Goal: Task Accomplishment & Management: Complete application form

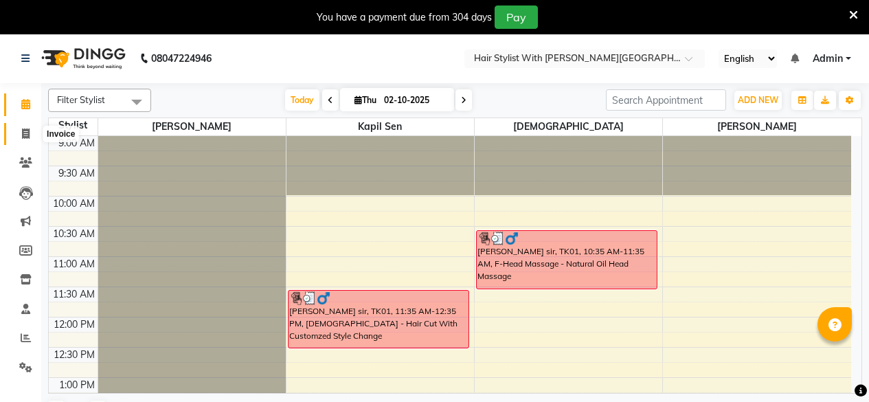
click at [22, 134] on icon at bounding box center [26, 133] width 8 height 10
select select "7319"
select select "service"
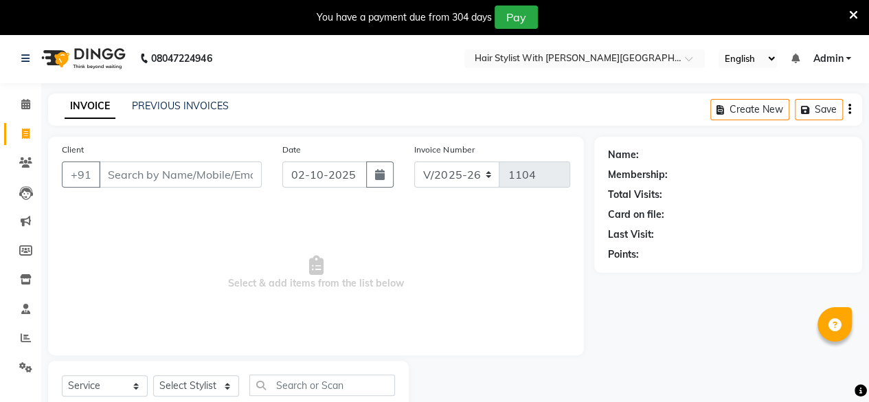
click at [228, 172] on input "Client" at bounding box center [180, 174] width 163 height 26
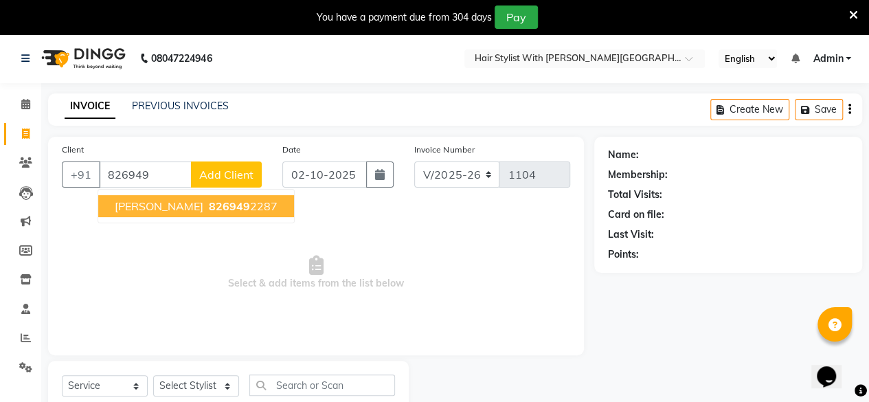
click at [210, 205] on ngb-highlight "826949 2287" at bounding box center [241, 206] width 71 height 14
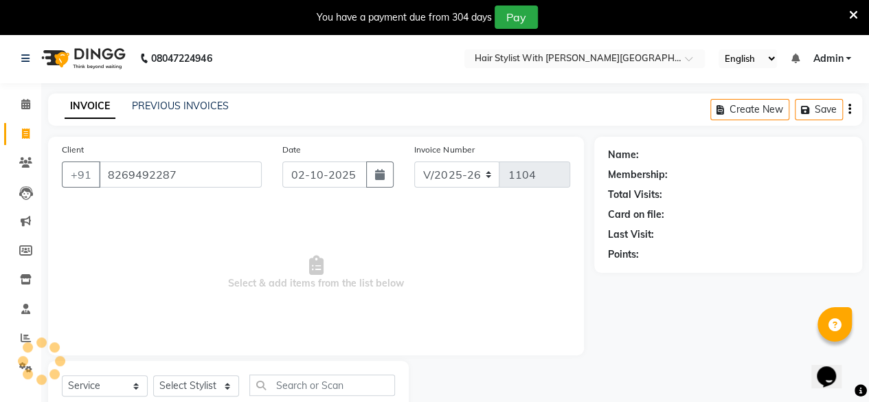
type input "8269492287"
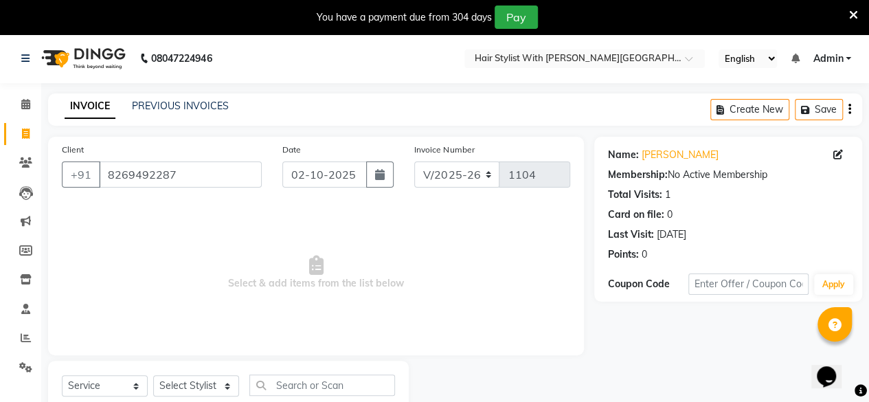
scroll to position [44, 0]
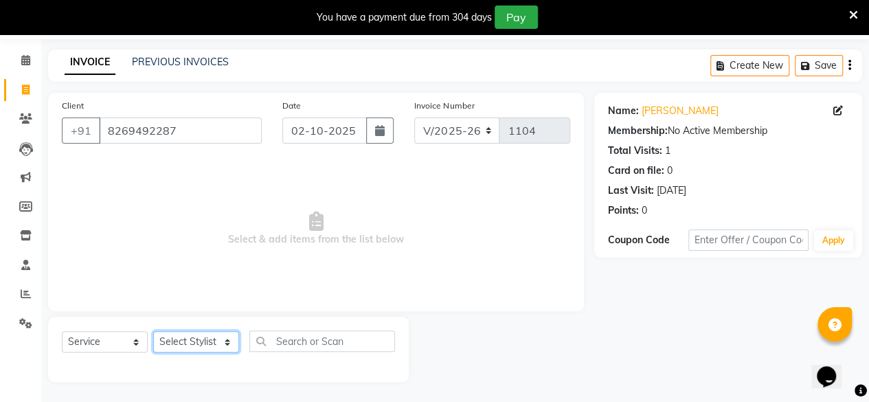
click at [207, 343] on select "Select Stylist [PERSON_NAME] [PERSON_NAME] [PERSON_NAME]" at bounding box center [196, 341] width 86 height 21
select select "77755"
click at [153, 331] on select "Select Stylist [PERSON_NAME] [PERSON_NAME] [PERSON_NAME]" at bounding box center [196, 341] width 86 height 21
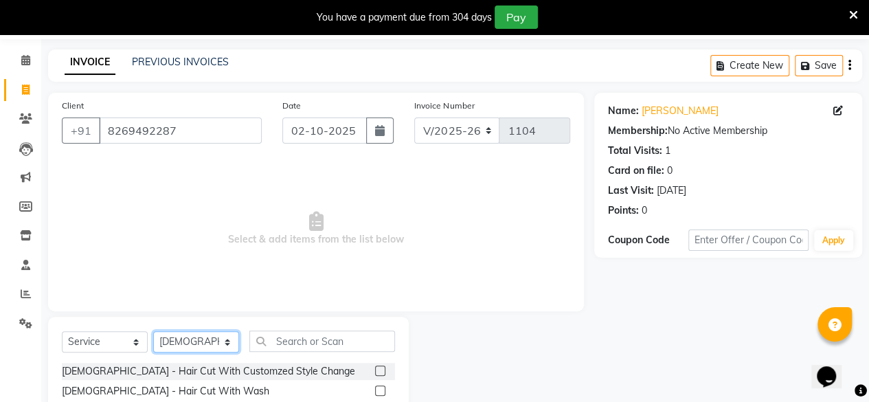
scroll to position [181, 0]
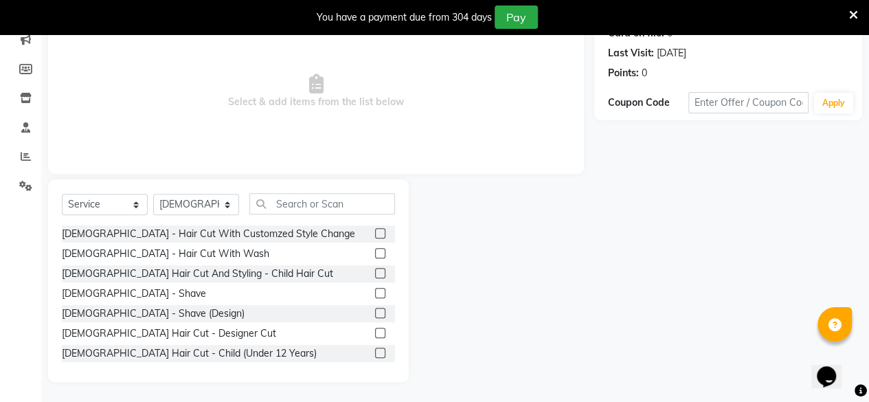
click at [269, 236] on div "[DEMOGRAPHIC_DATA] - Hair Cut With Customzed Style Change" at bounding box center [228, 233] width 333 height 17
click at [246, 232] on div "[DEMOGRAPHIC_DATA] - Hair Cut With Customzed Style Change" at bounding box center [208, 234] width 293 height 14
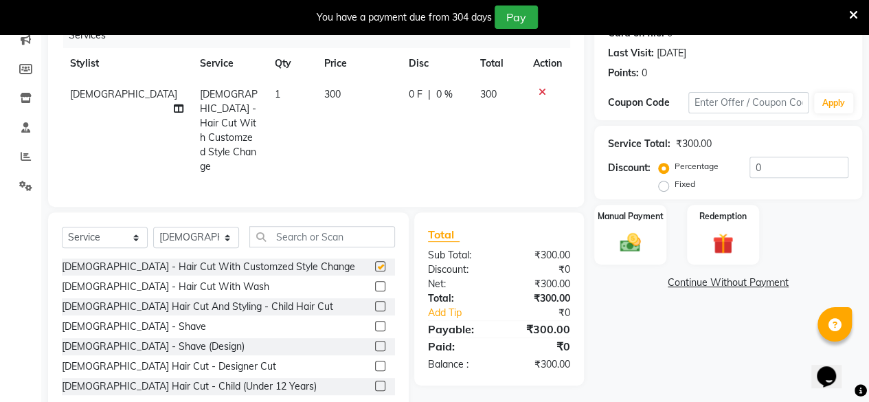
checkbox input "false"
click at [650, 245] on div "Manual Payment" at bounding box center [630, 234] width 75 height 63
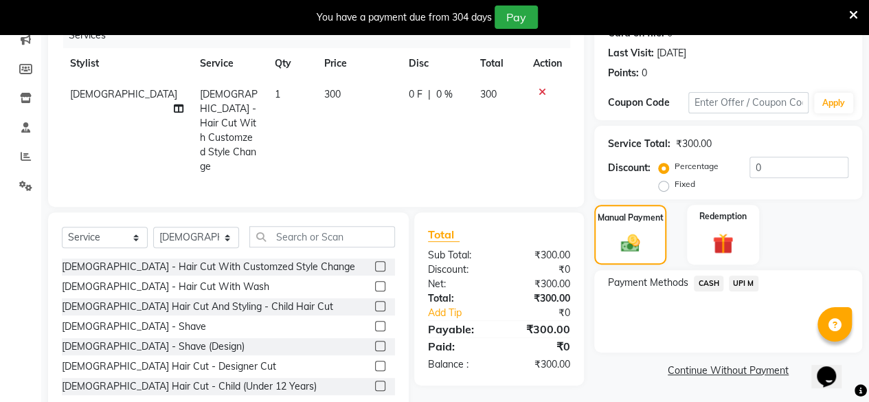
scroll to position [196, 0]
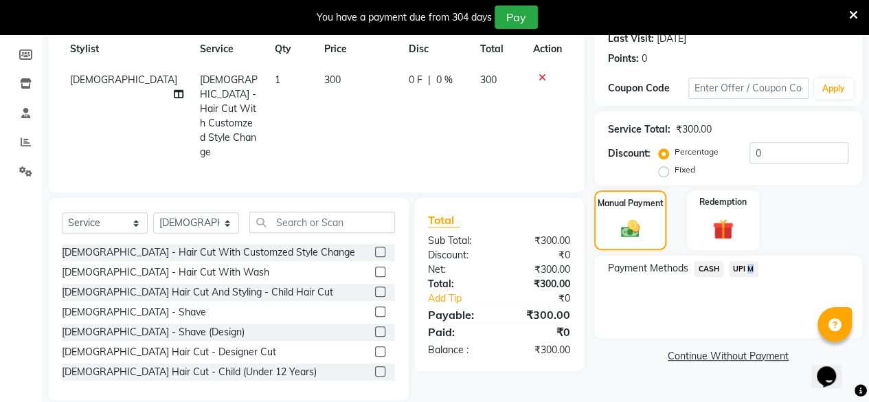
click at [746, 267] on span "UPI M" at bounding box center [744, 269] width 30 height 16
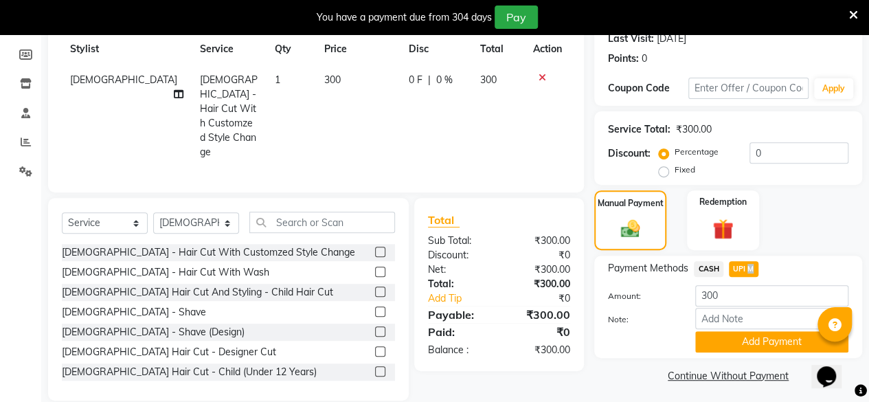
scroll to position [199, 0]
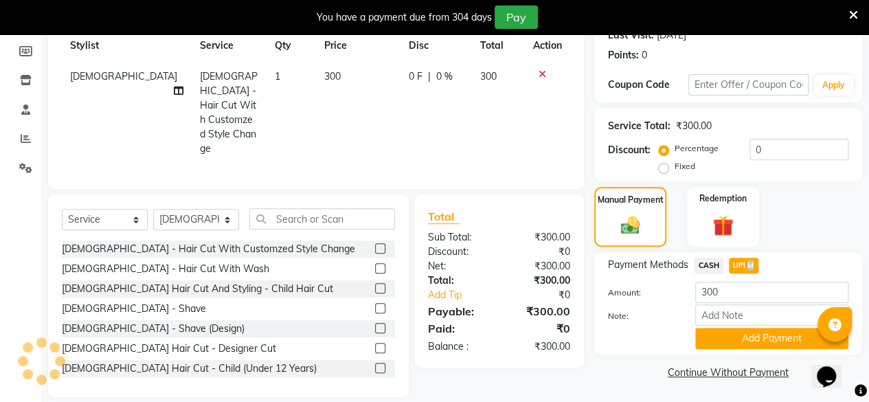
drag, startPoint x: 761, startPoint y: 335, endPoint x: 796, endPoint y: 263, distance: 79.6
click at [761, 335] on button "Add Payment" at bounding box center [771, 338] width 153 height 21
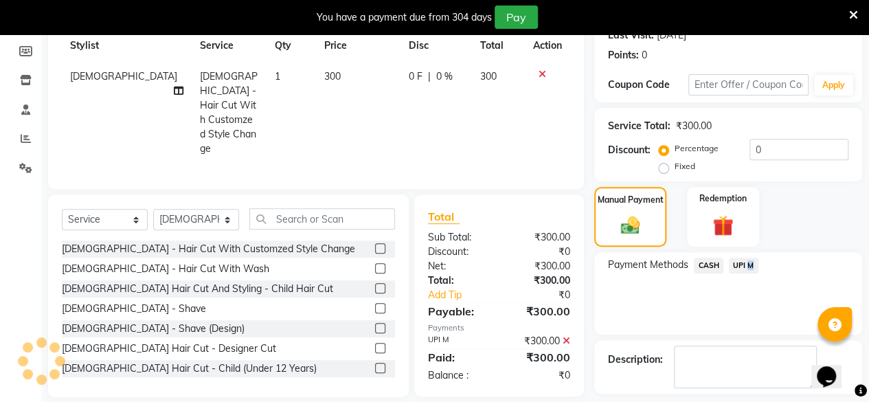
scroll to position [257, 0]
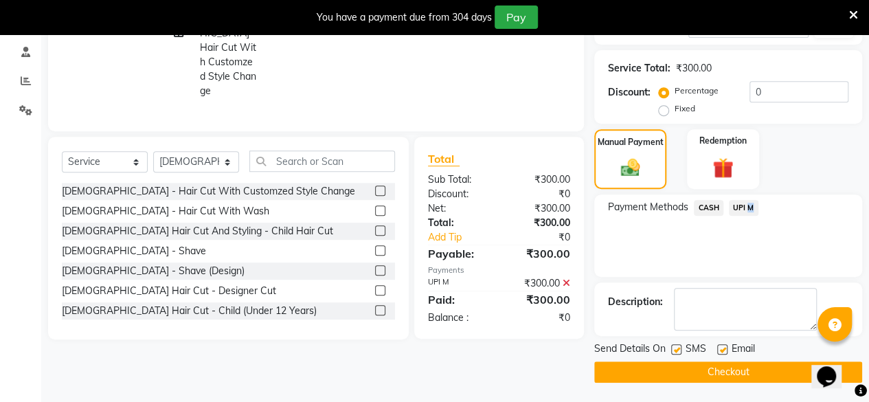
click at [708, 373] on button "Checkout" at bounding box center [728, 371] width 268 height 21
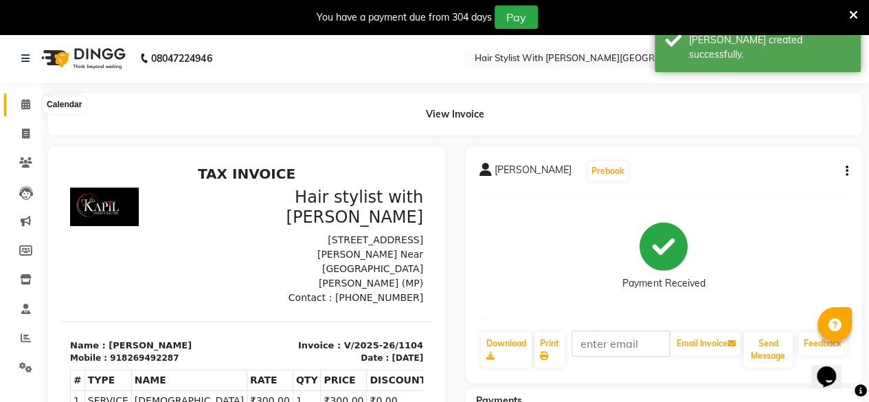
click at [28, 104] on icon at bounding box center [25, 104] width 9 height 10
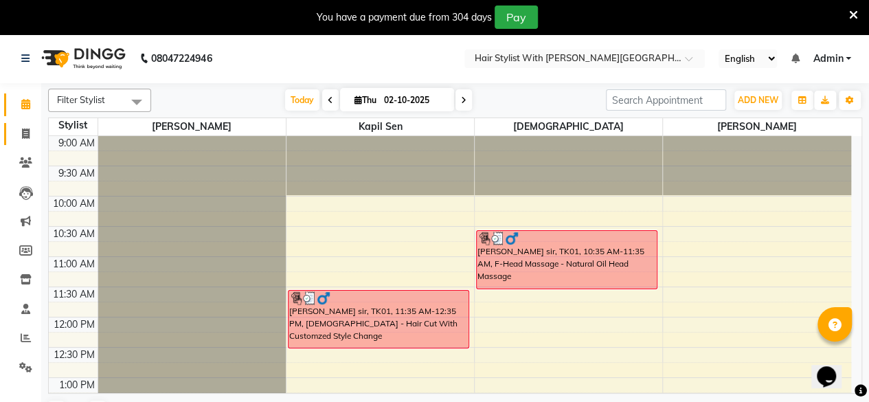
click at [25, 131] on icon at bounding box center [26, 133] width 8 height 10
select select "7319"
select select "service"
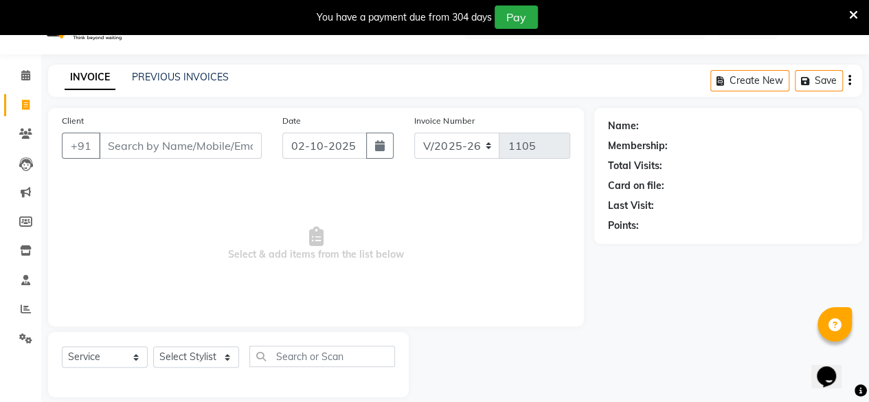
scroll to position [44, 0]
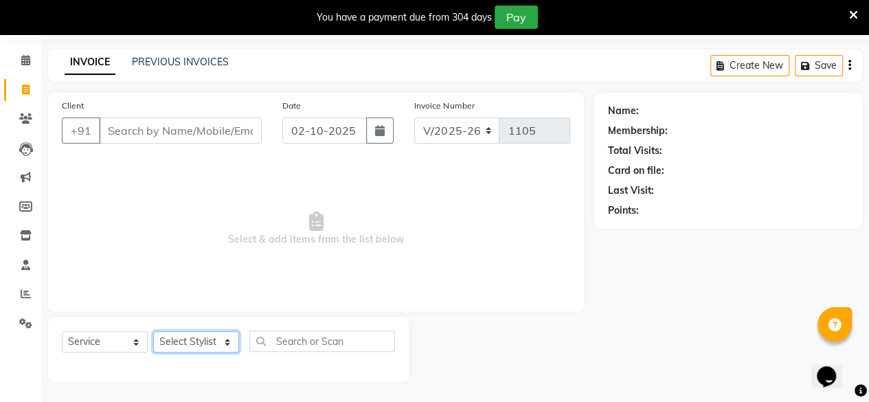
click at [206, 341] on select "Select Stylist [PERSON_NAME] [PERSON_NAME] [PERSON_NAME]" at bounding box center [196, 341] width 86 height 21
select select "90067"
click at [153, 331] on select "Select Stylist [PERSON_NAME] [PERSON_NAME] [PERSON_NAME]" at bounding box center [196, 341] width 86 height 21
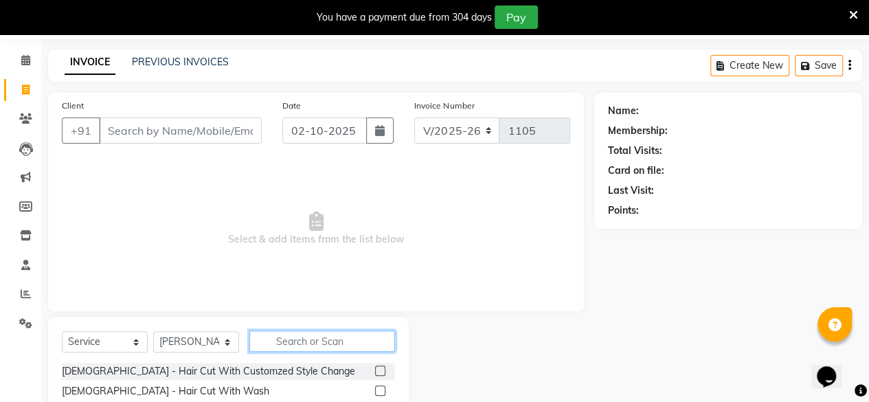
click at [346, 338] on input "text" at bounding box center [322, 340] width 146 height 21
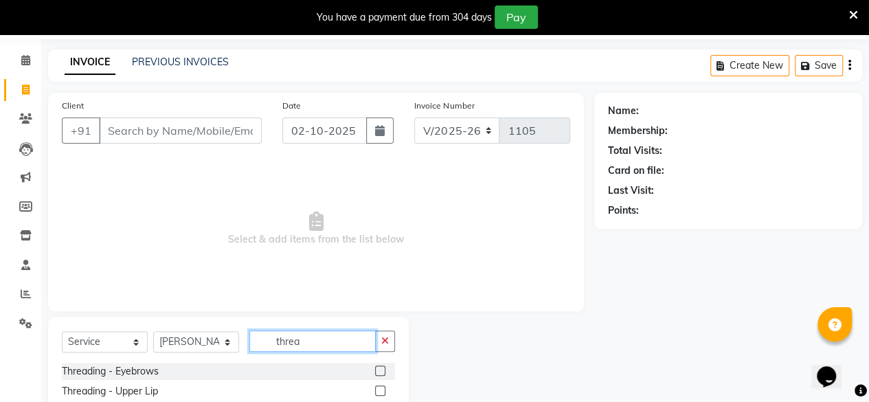
scroll to position [181, 0]
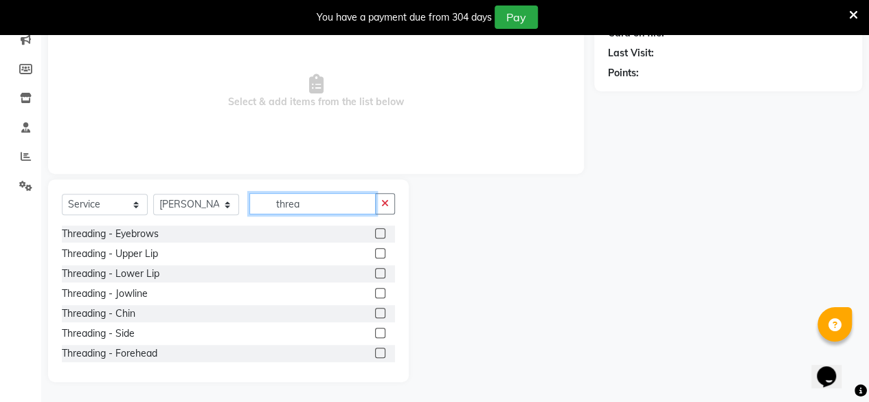
type input "threa"
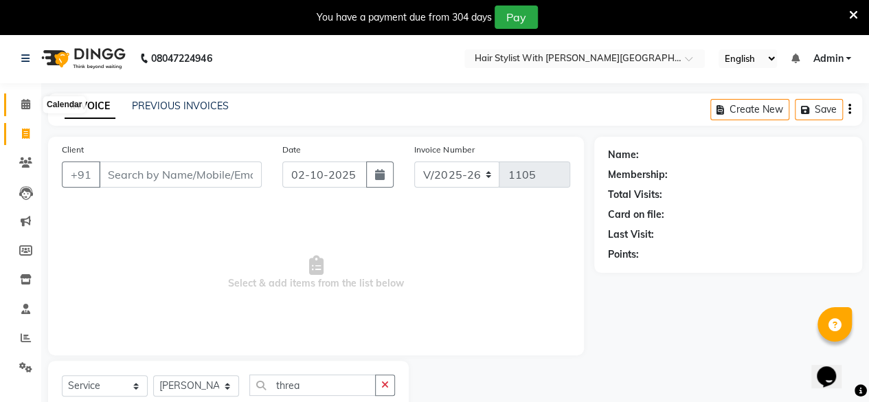
click at [26, 106] on icon at bounding box center [25, 104] width 9 height 10
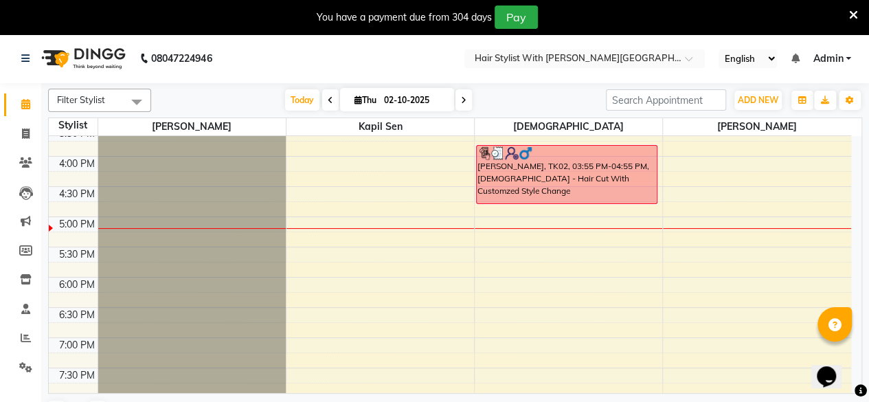
scroll to position [412, 0]
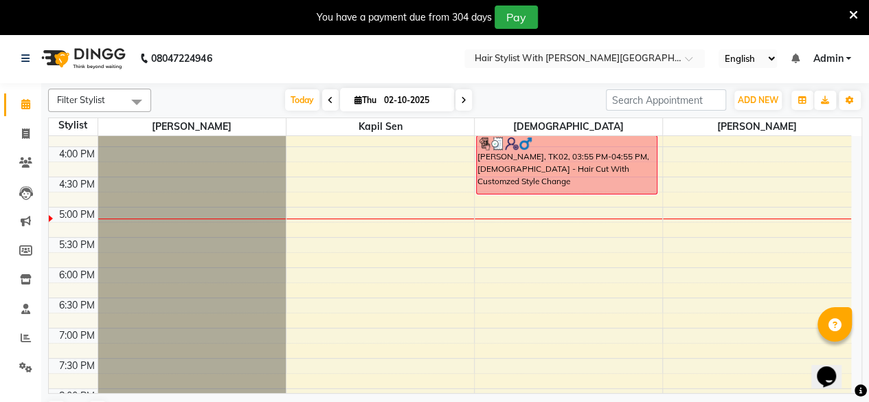
click at [356, 99] on icon at bounding box center [358, 99] width 8 height 9
select select "10"
select select "2025"
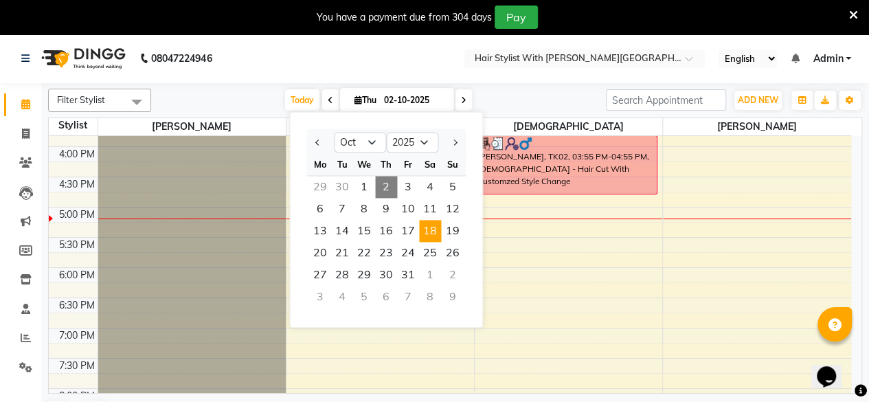
click at [430, 227] on span "18" at bounding box center [430, 231] width 22 height 22
type input "[DATE]"
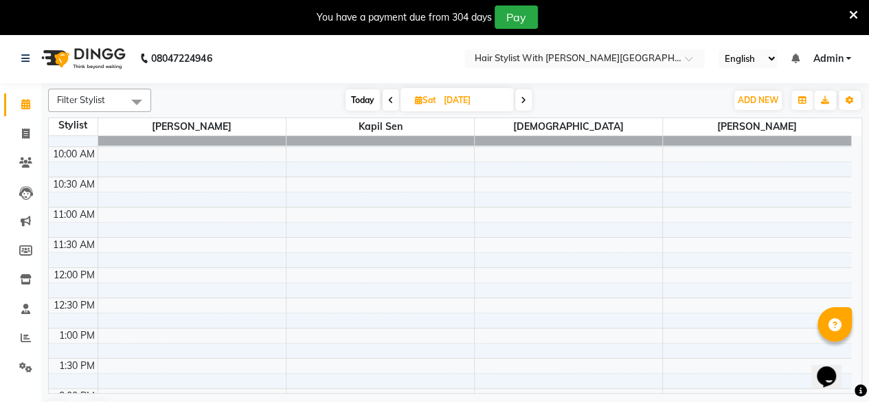
scroll to position [0, 0]
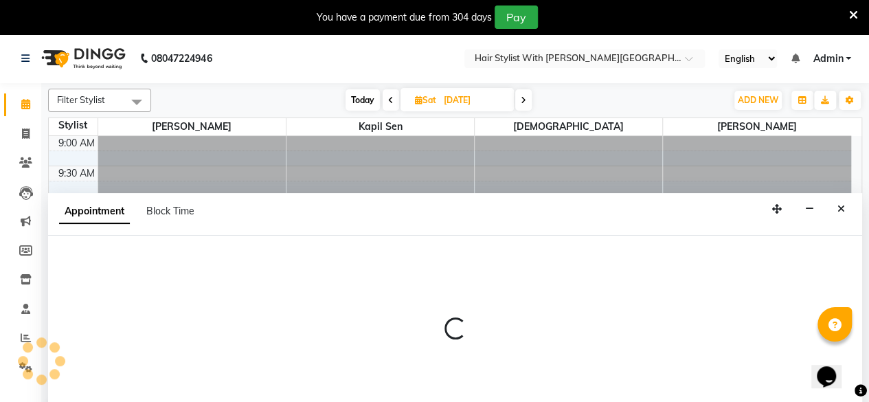
select select "62820"
select select "tentative"
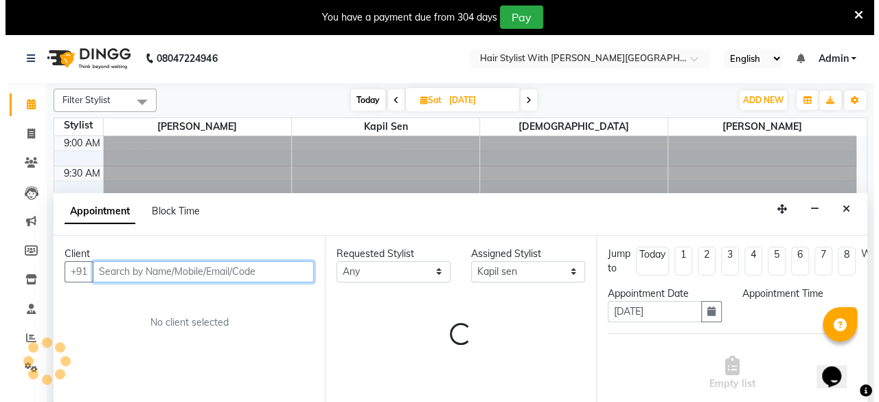
scroll to position [34, 0]
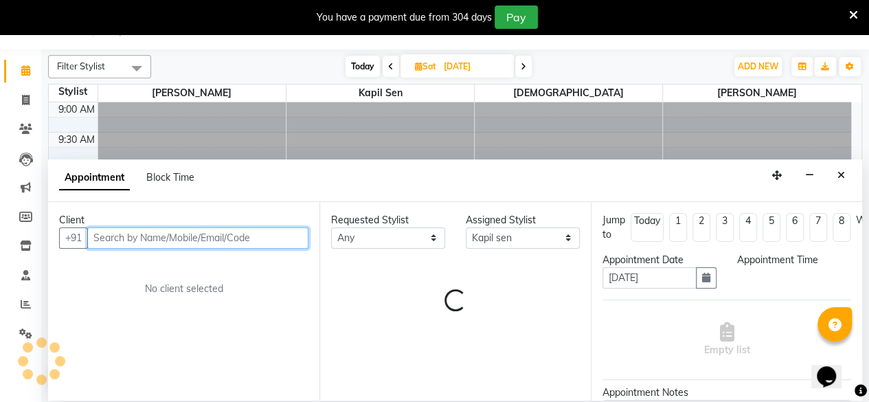
select select "660"
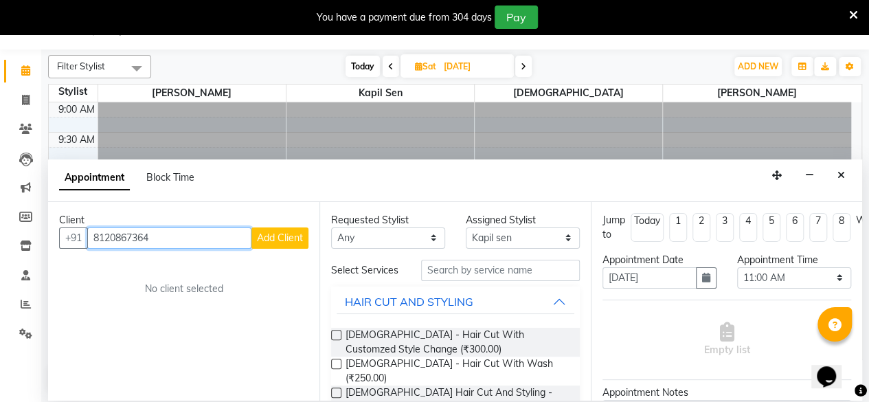
type input "8120867364"
click at [302, 236] on span "Add Client" at bounding box center [280, 238] width 46 height 12
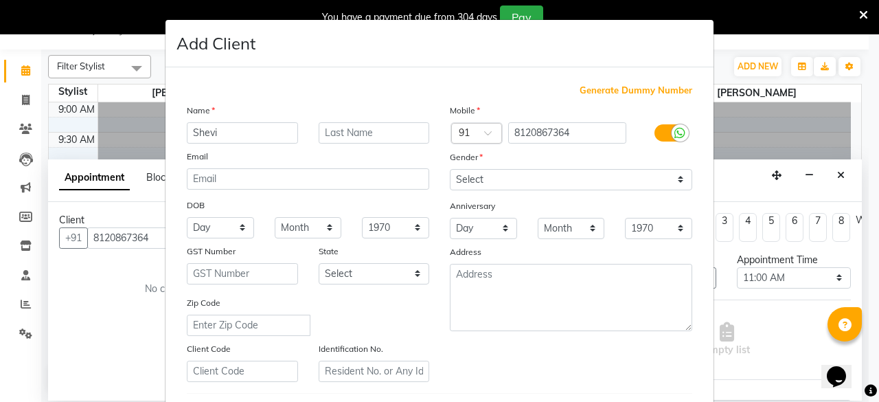
type input "Shevi"
click at [358, 133] on input "text" at bounding box center [374, 132] width 111 height 21
type input "mem"
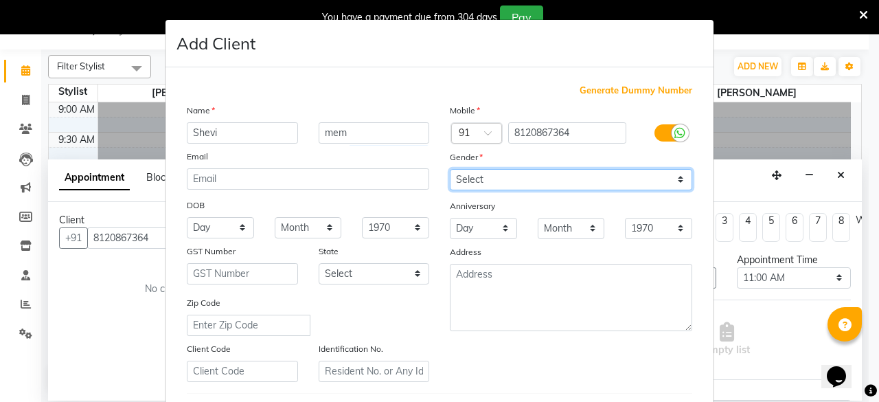
click at [492, 179] on select "Select [DEMOGRAPHIC_DATA] [DEMOGRAPHIC_DATA] Other Prefer Not To Say" at bounding box center [571, 179] width 243 height 21
select select "[DEMOGRAPHIC_DATA]"
click at [450, 169] on select "Select [DEMOGRAPHIC_DATA] [DEMOGRAPHIC_DATA] Other Prefer Not To Say" at bounding box center [571, 179] width 243 height 21
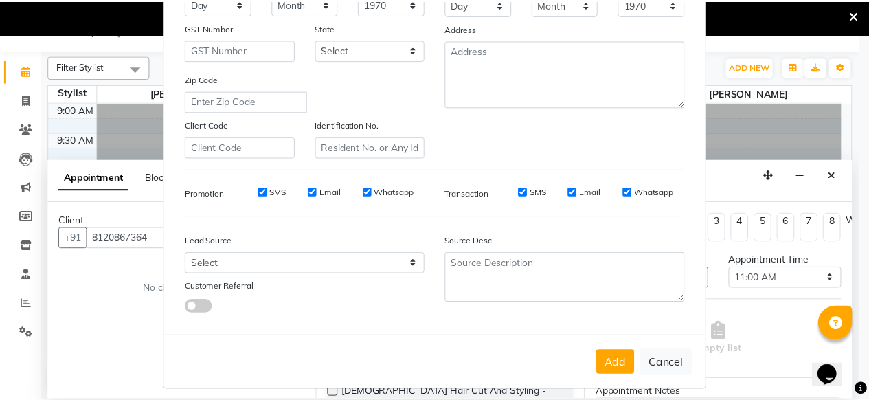
scroll to position [229, 0]
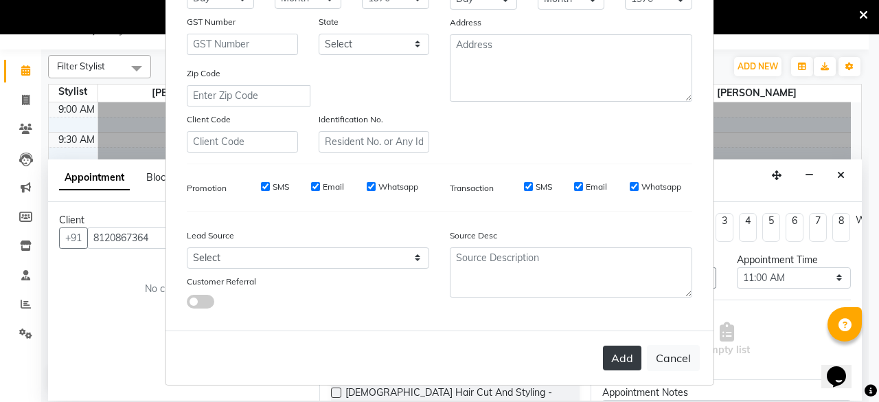
click at [620, 352] on button "Add" at bounding box center [622, 358] width 38 height 25
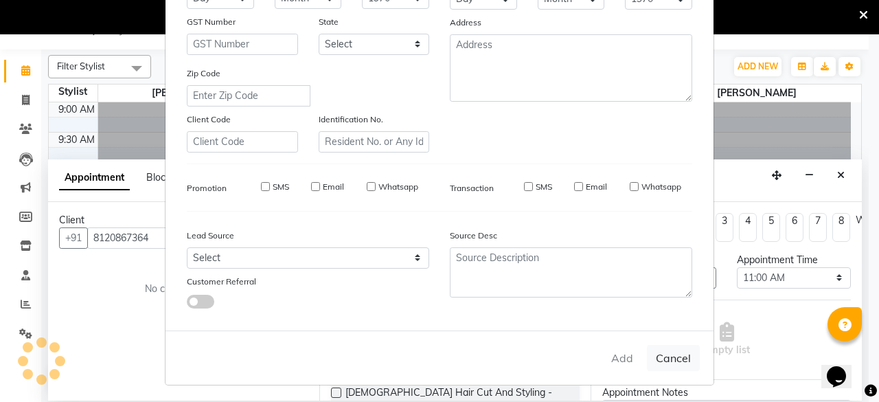
select select
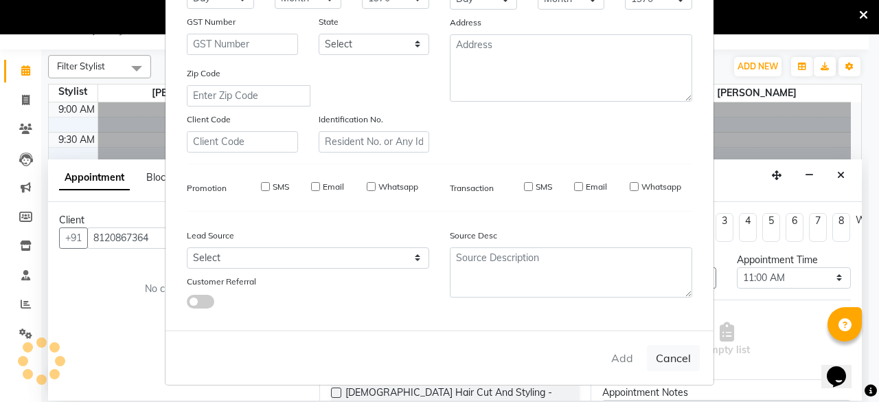
select select
checkbox input "false"
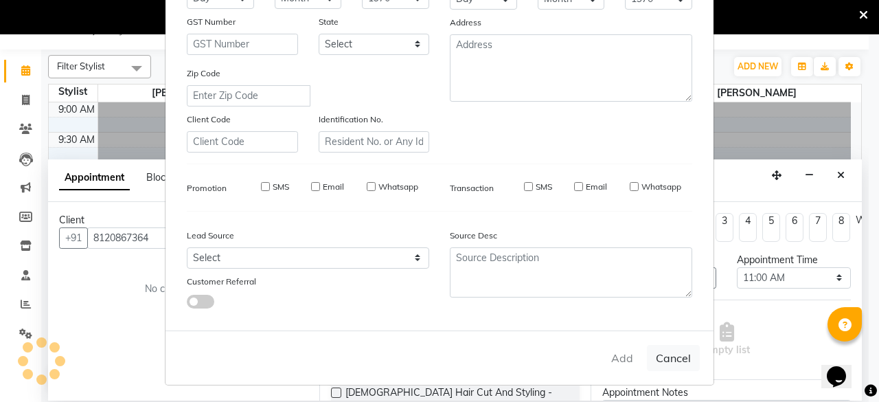
checkbox input "false"
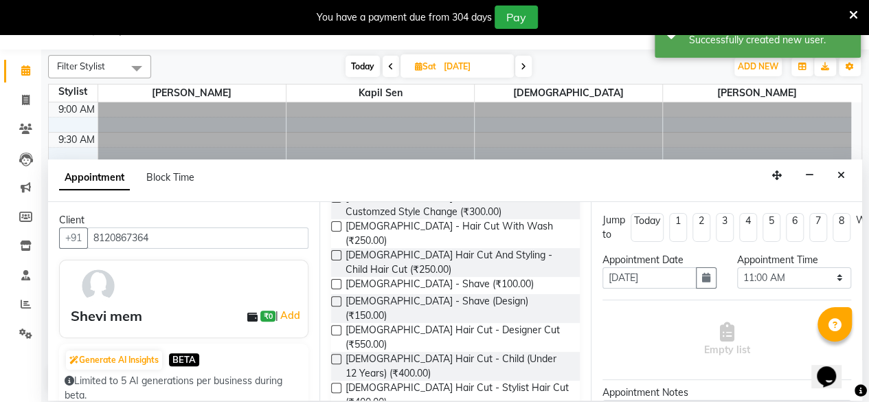
scroll to position [0, 0]
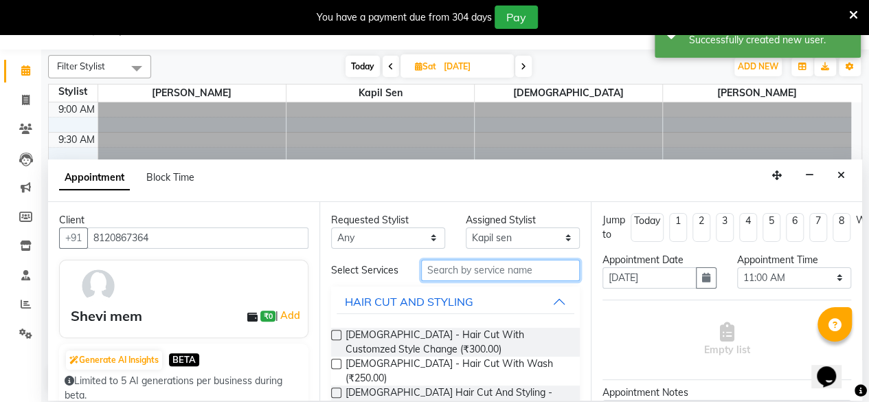
click at [501, 275] on input "text" at bounding box center [500, 270] width 159 height 21
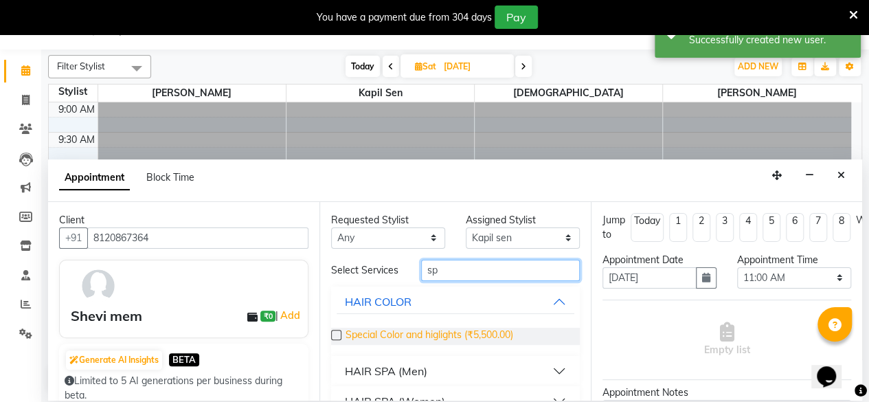
type input "sp"
click at [491, 341] on span "Special Color and higlights (₹5,500.00)" at bounding box center [430, 336] width 168 height 17
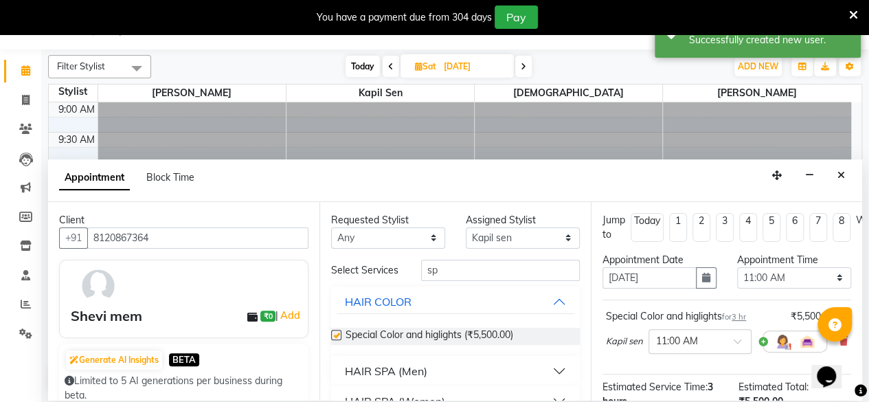
checkbox input "false"
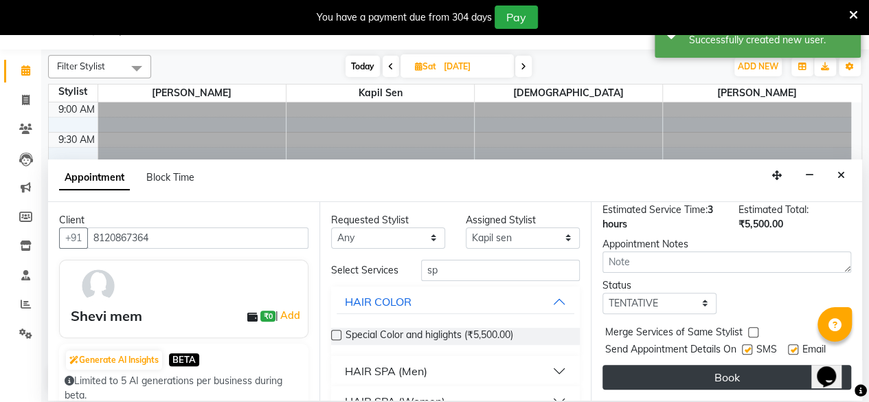
click at [774, 365] on button "Book" at bounding box center [726, 377] width 249 height 25
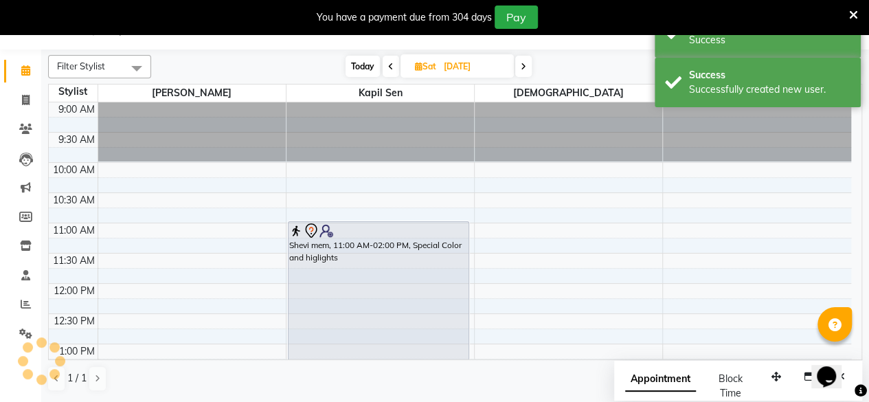
scroll to position [0, 0]
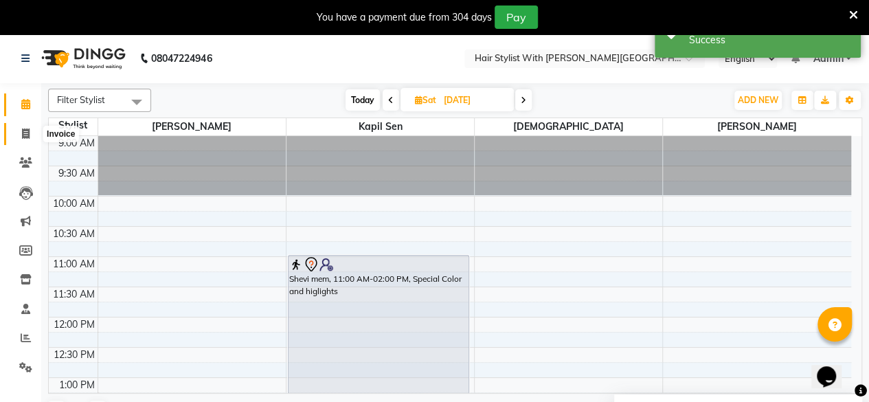
click at [30, 133] on span at bounding box center [26, 134] width 24 height 16
select select "service"
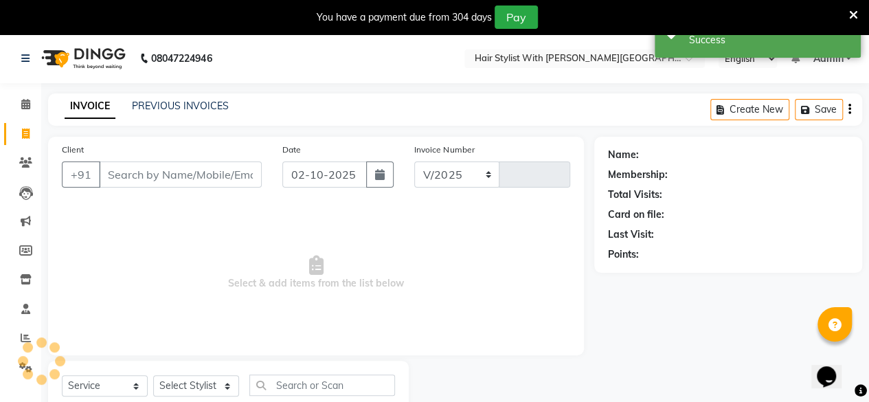
select select "7319"
type input "1105"
click at [25, 108] on icon at bounding box center [25, 104] width 9 height 10
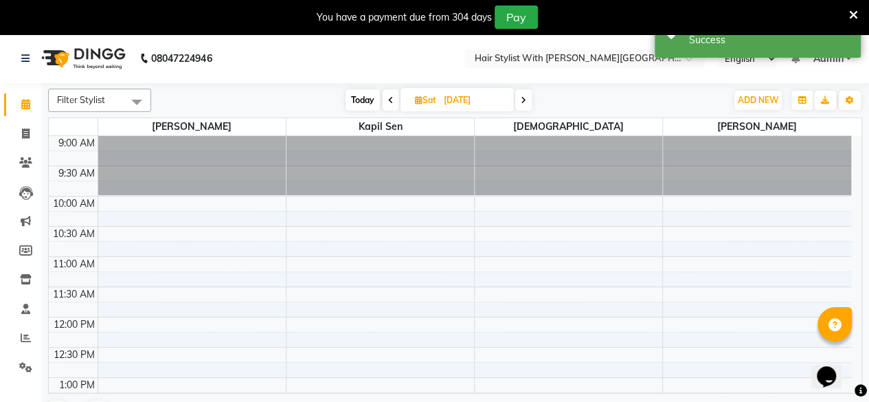
click at [356, 98] on span "Today" at bounding box center [363, 99] width 34 height 21
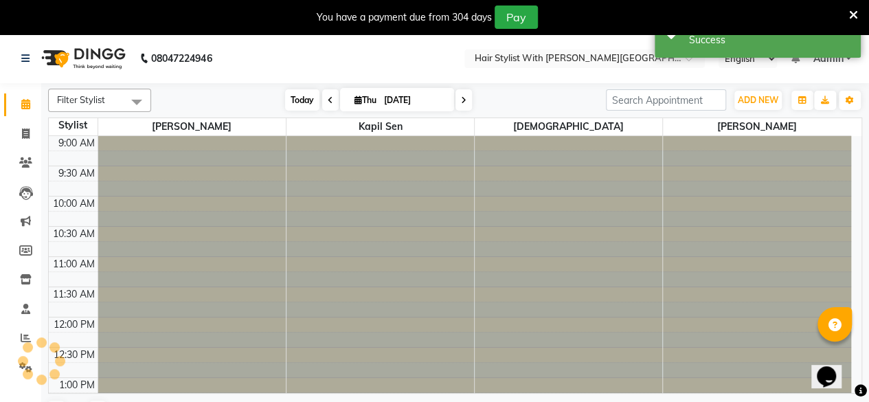
type input "02-10-2025"
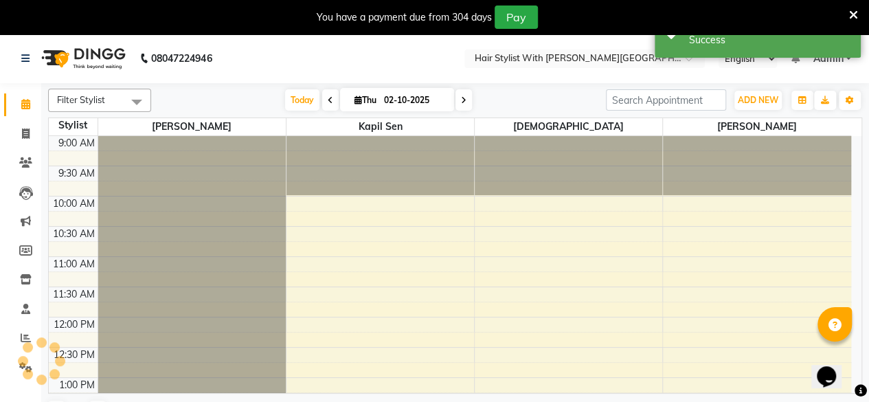
scroll to position [477, 0]
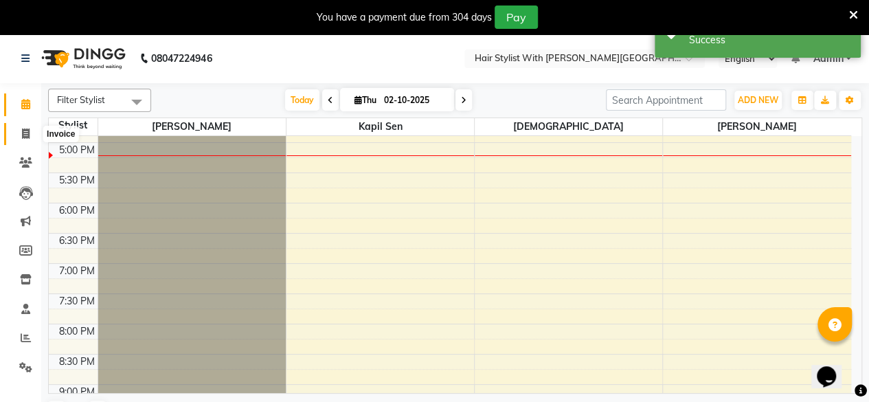
click at [22, 136] on icon at bounding box center [26, 133] width 8 height 10
select select "7319"
select select "service"
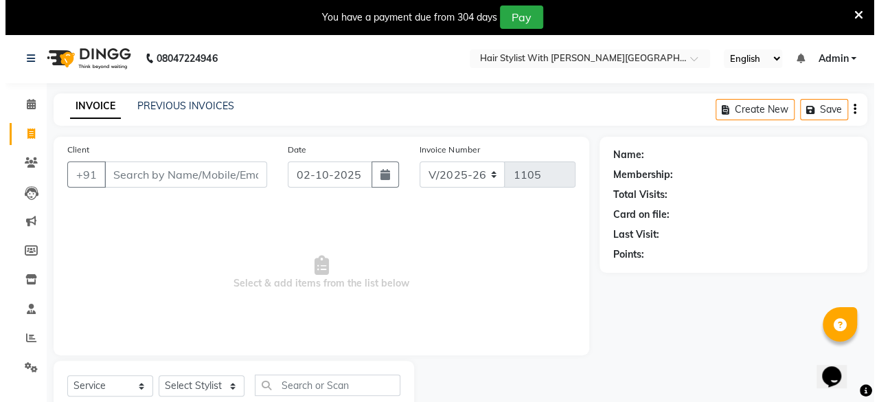
scroll to position [44, 0]
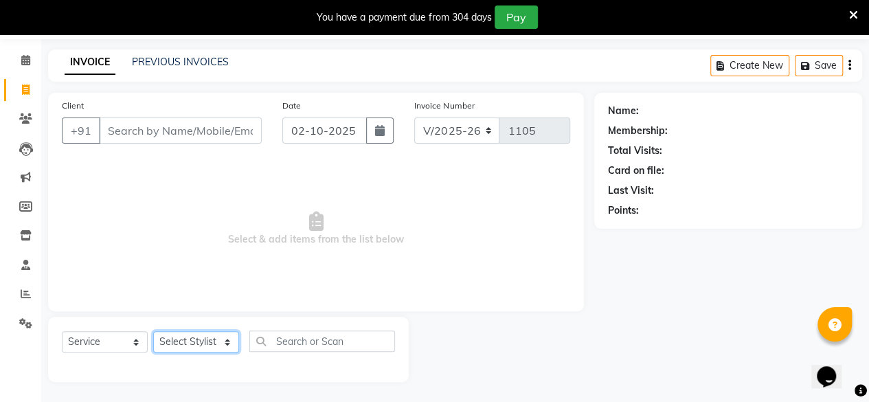
click at [216, 343] on select "Select Stylist [PERSON_NAME] [PERSON_NAME] [PERSON_NAME]" at bounding box center [196, 341] width 86 height 21
select select "90067"
click at [153, 331] on select "Select Stylist [PERSON_NAME] [PERSON_NAME] [PERSON_NAME]" at bounding box center [196, 341] width 86 height 21
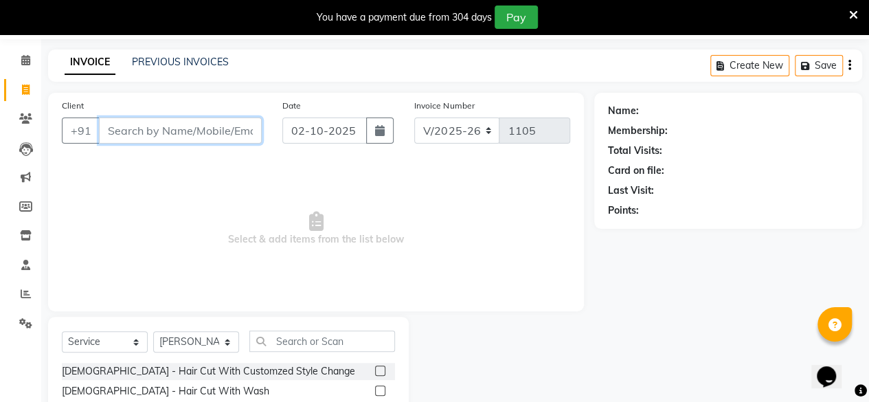
click at [228, 133] on input "Client" at bounding box center [180, 130] width 163 height 26
type input "9111115797"
click at [232, 133] on span "Add Client" at bounding box center [226, 131] width 54 height 14
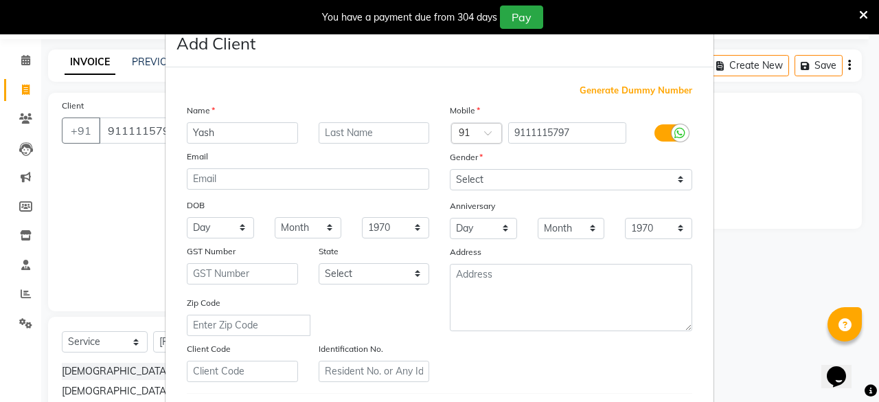
type input "Yash"
click at [338, 140] on input "text" at bounding box center [374, 132] width 111 height 21
type input "sir"
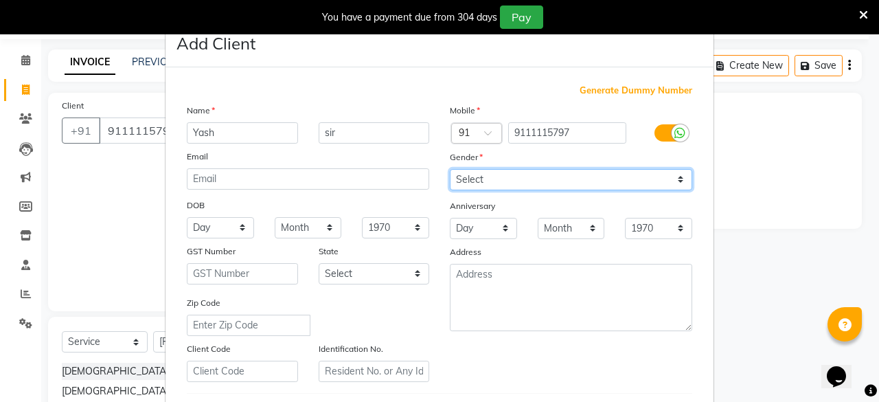
drag, startPoint x: 467, startPoint y: 178, endPoint x: 469, endPoint y: 188, distance: 9.8
click at [467, 178] on select "Select [DEMOGRAPHIC_DATA] [DEMOGRAPHIC_DATA] Other Prefer Not To Say" at bounding box center [571, 179] width 243 height 21
select select "[DEMOGRAPHIC_DATA]"
click at [450, 169] on select "Select [DEMOGRAPHIC_DATA] [DEMOGRAPHIC_DATA] Other Prefer Not To Say" at bounding box center [571, 179] width 243 height 21
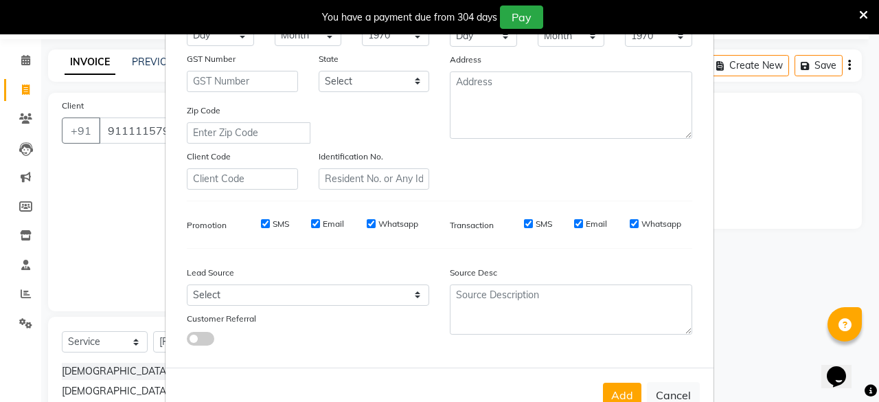
scroll to position [229, 0]
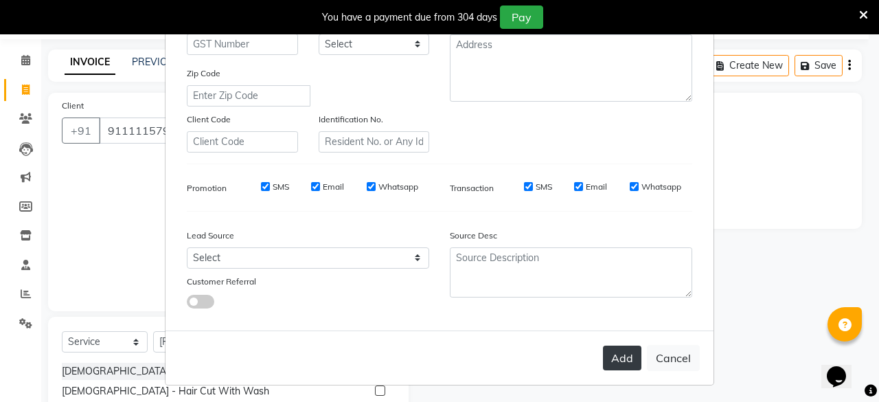
click at [635, 350] on button "Add" at bounding box center [622, 358] width 38 height 25
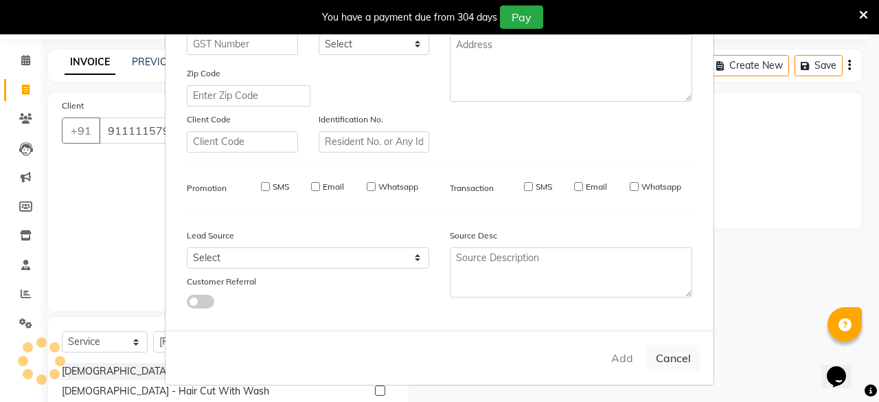
select select
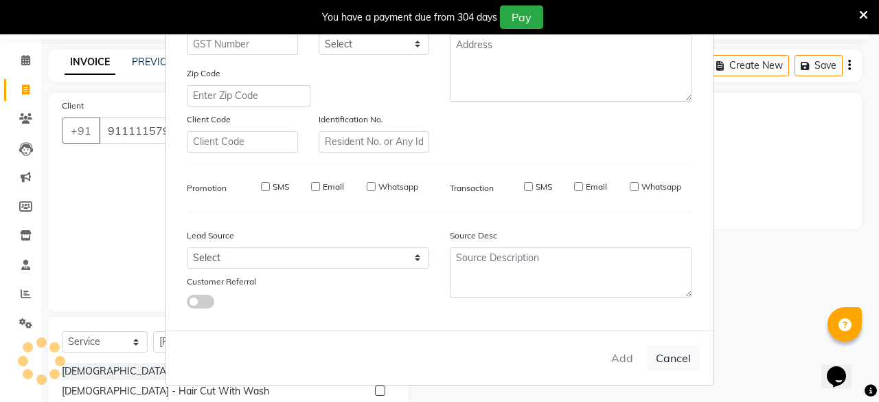
select select
checkbox input "false"
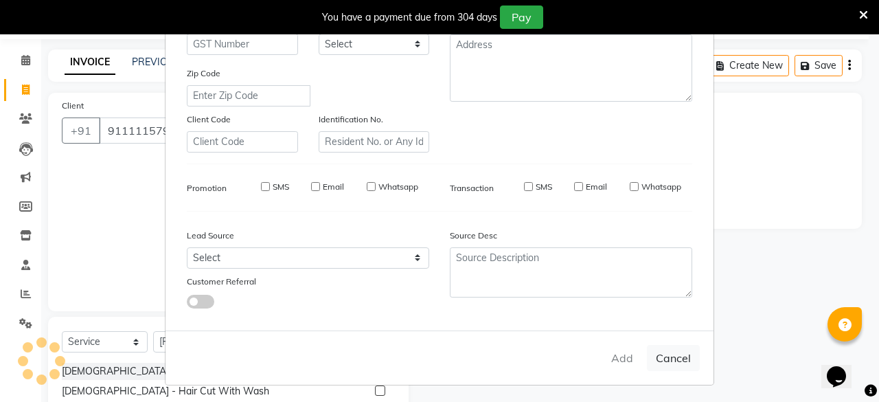
checkbox input "false"
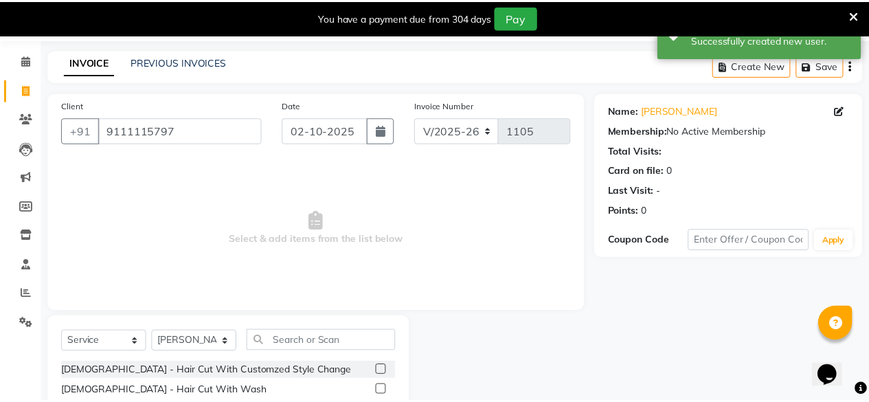
scroll to position [181, 0]
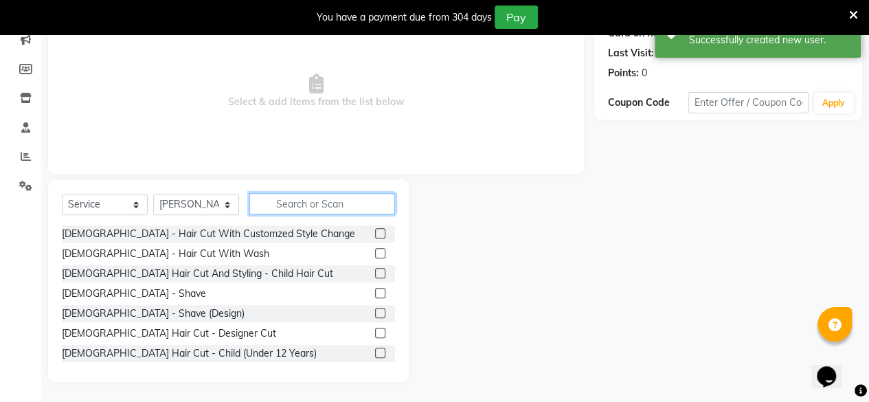
click at [309, 196] on input "text" at bounding box center [322, 203] width 146 height 21
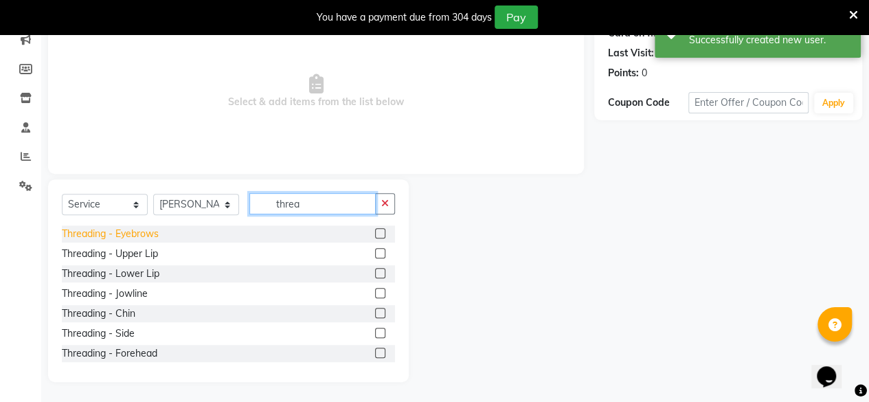
type input "threa"
click at [151, 234] on div "Threading - Eyebrows" at bounding box center [110, 234] width 97 height 14
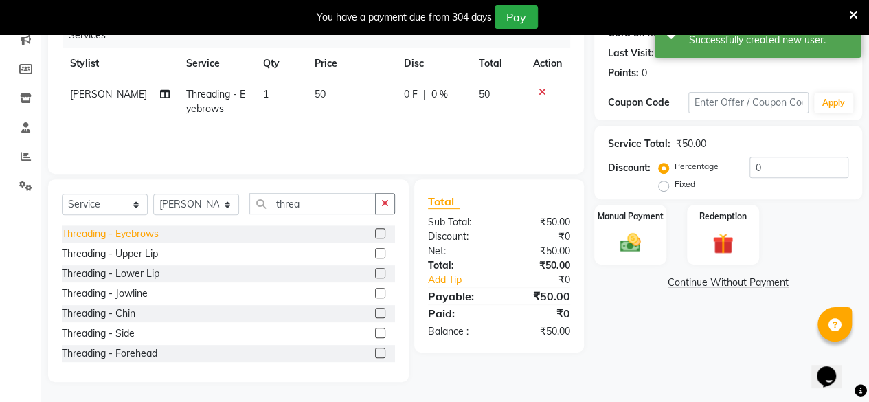
click at [151, 234] on div "Threading - Eyebrows" at bounding box center [110, 234] width 97 height 14
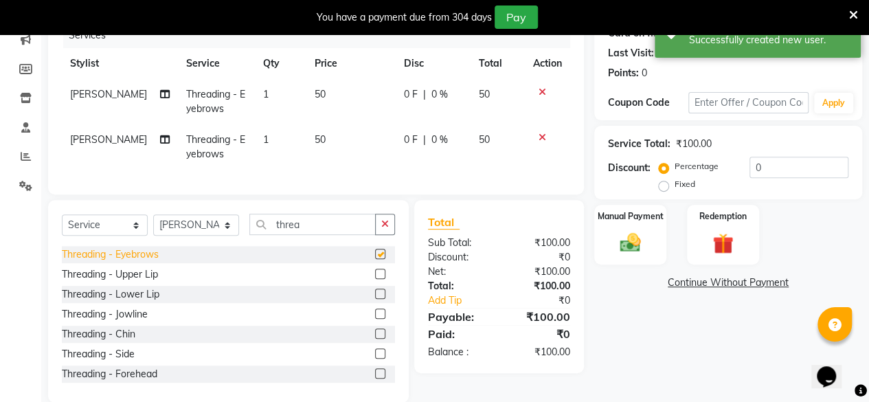
checkbox input "false"
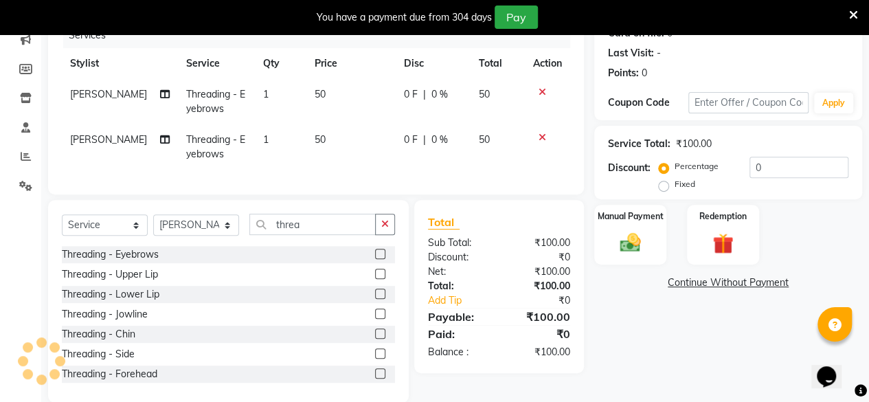
scroll to position [212, 0]
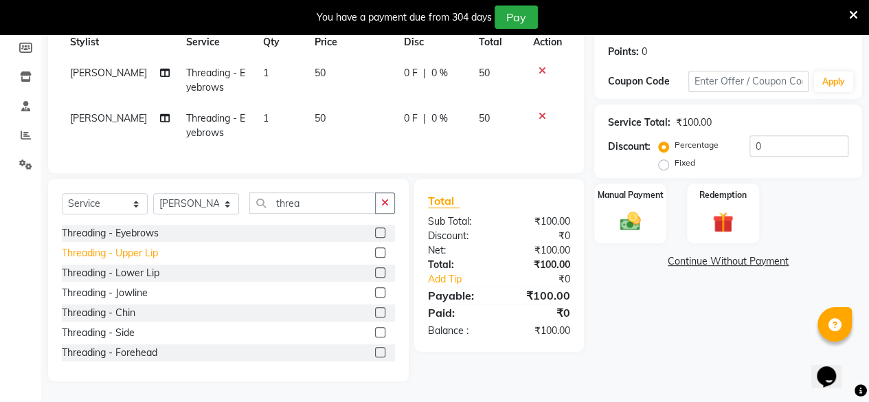
click at [148, 253] on div "Threading - Upper Lip" at bounding box center [110, 253] width 96 height 14
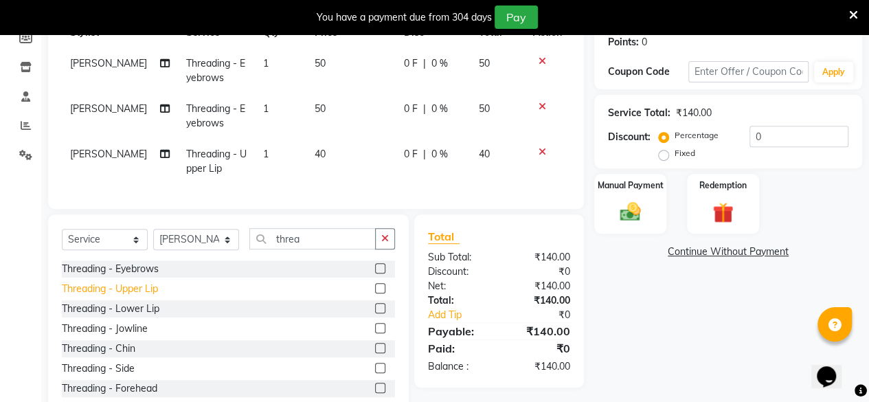
click at [148, 296] on div "Threading - Upper Lip" at bounding box center [110, 289] width 96 height 14
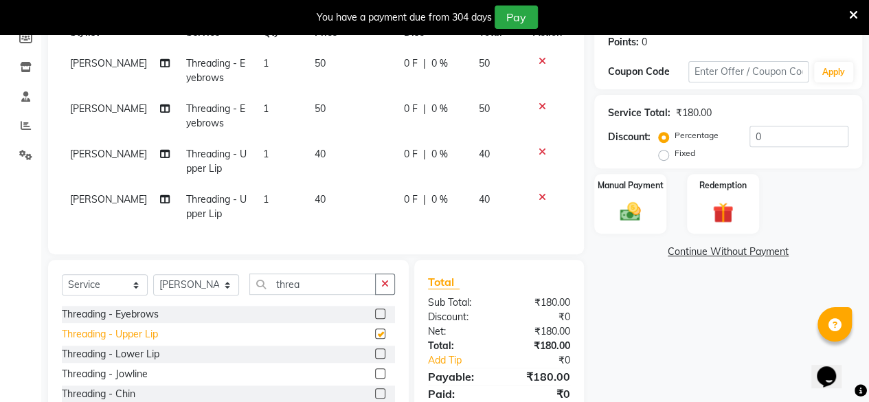
checkbox input "false"
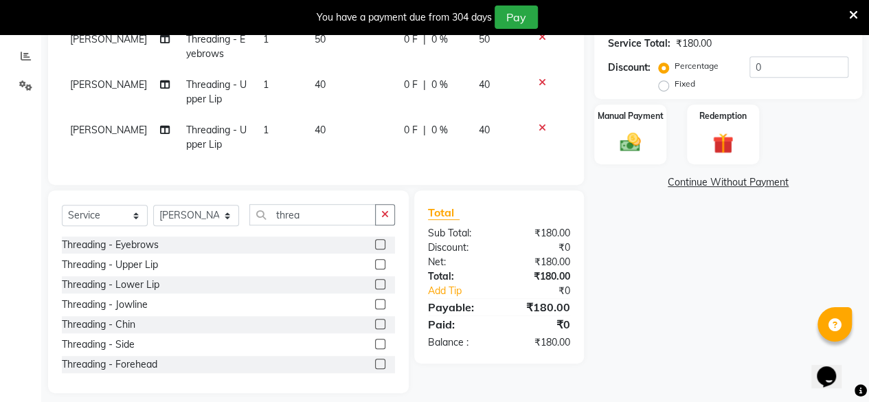
scroll to position [303, 0]
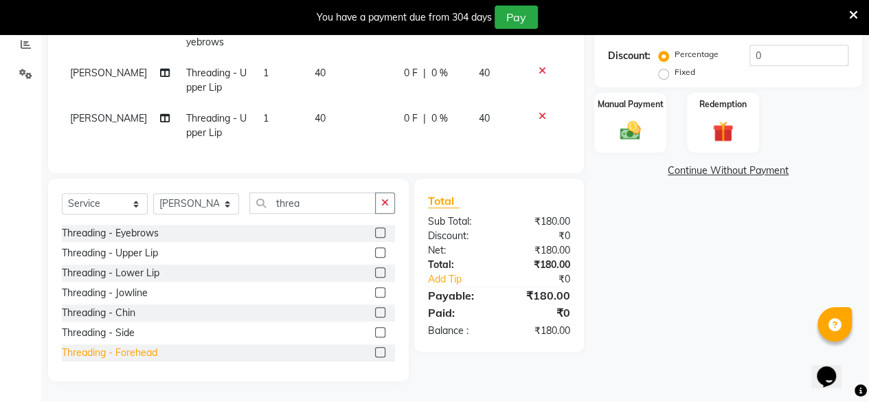
click at [149, 350] on div "Threading - Forehead" at bounding box center [109, 353] width 95 height 14
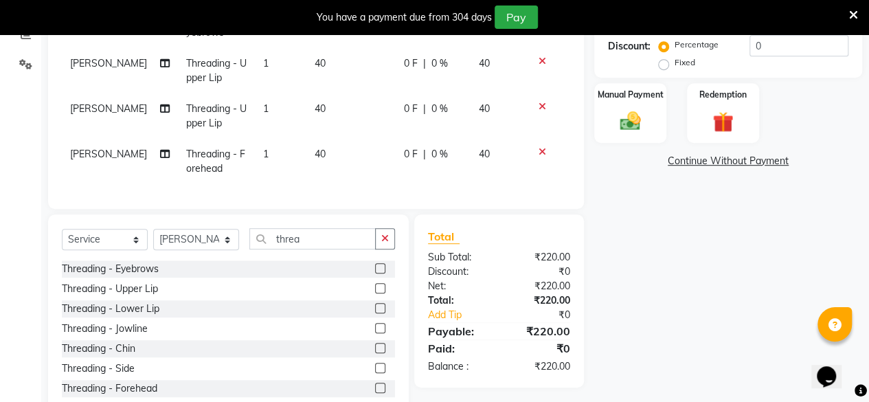
scroll to position [42, 0]
click at [153, 354] on div "Threading - Forehead" at bounding box center [109, 346] width 95 height 14
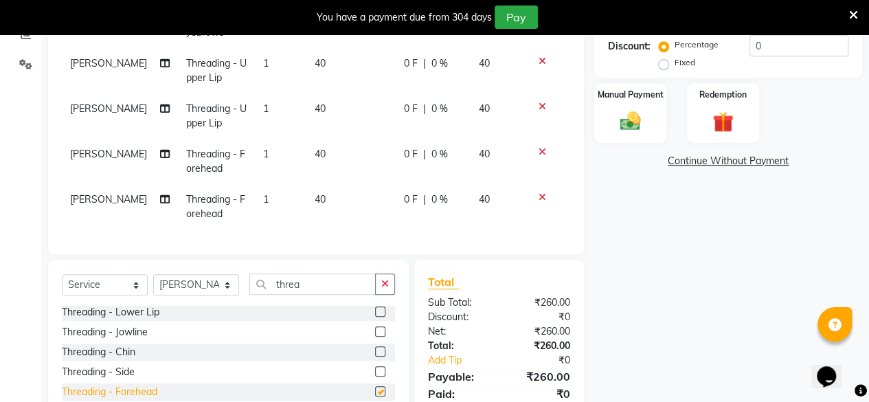
checkbox input "false"
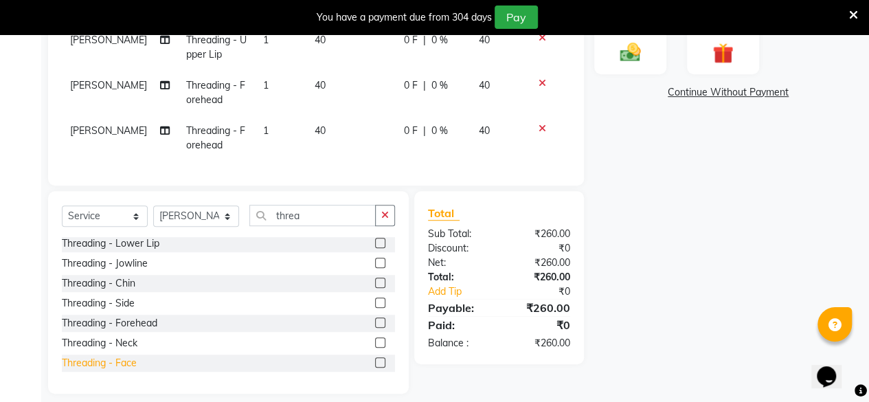
click at [133, 363] on div "Threading - Face" at bounding box center [99, 363] width 75 height 14
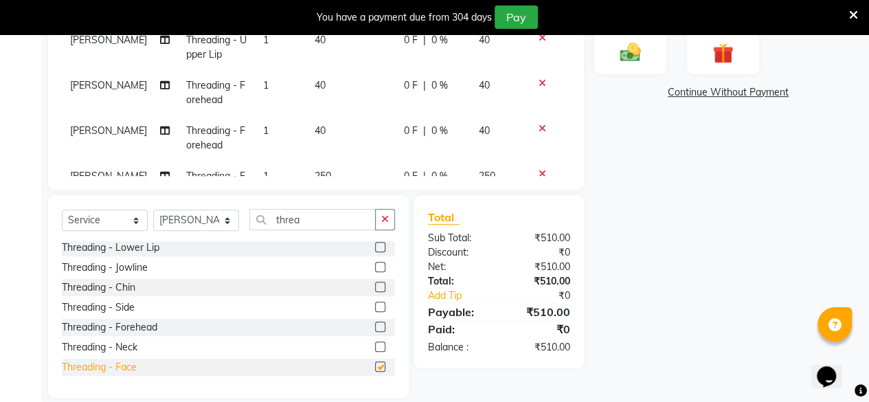
checkbox input "false"
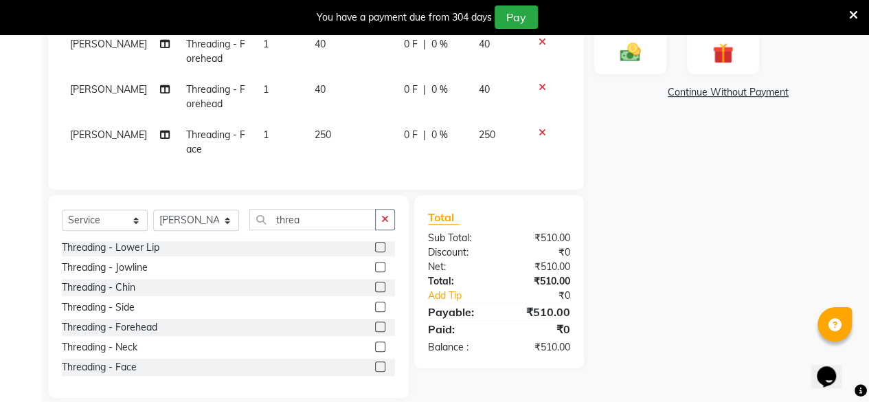
scroll to position [234, 0]
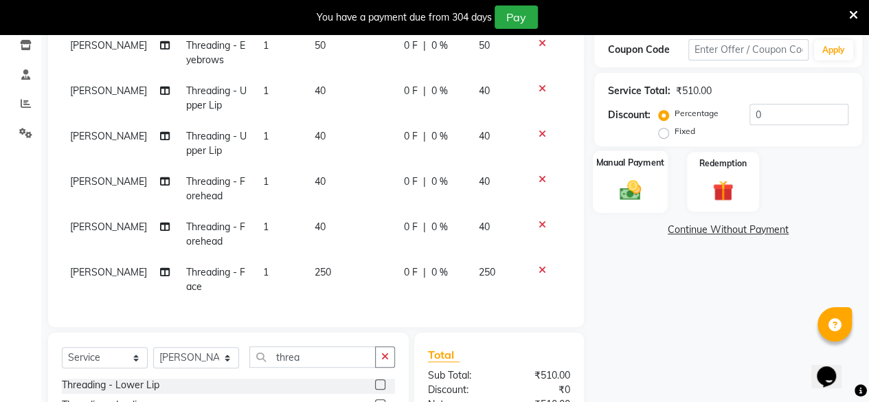
click at [622, 181] on img at bounding box center [630, 189] width 35 height 25
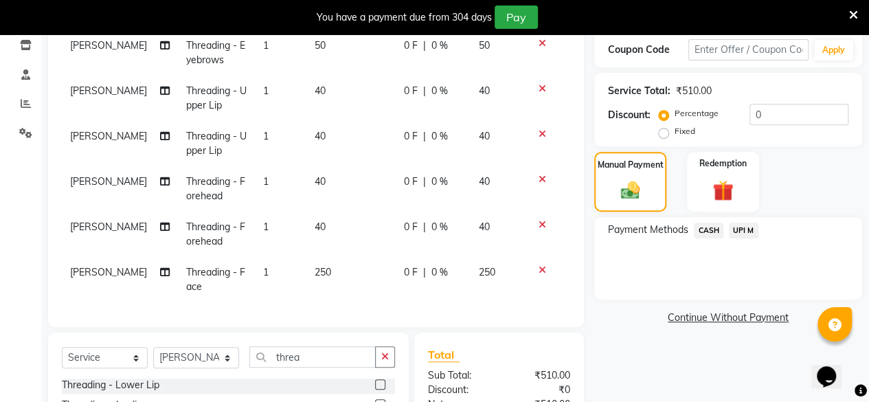
drag, startPoint x: 752, startPoint y: 232, endPoint x: 775, endPoint y: 216, distance: 27.8
click at [752, 232] on span "UPI M" at bounding box center [744, 231] width 30 height 16
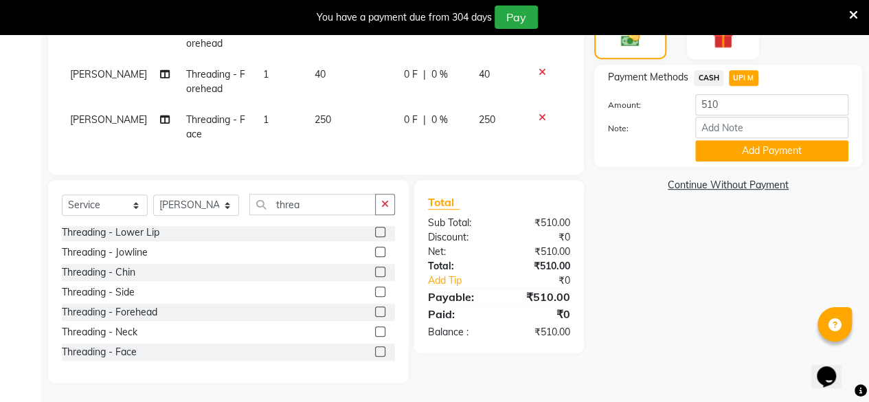
scroll to position [387, 0]
click at [703, 163] on div "Payment Methods CASH UPI M Amount: 510 Note: Add Payment" at bounding box center [728, 115] width 268 height 102
click at [710, 150] on button "Add Payment" at bounding box center [771, 149] width 153 height 21
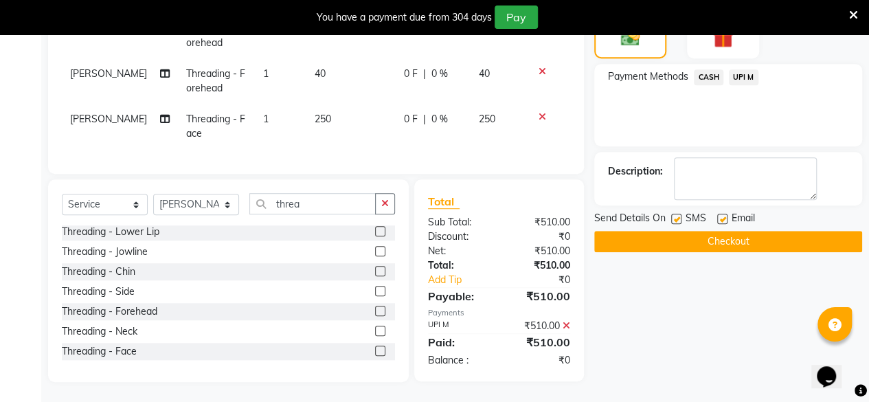
click at [736, 241] on button "Checkout" at bounding box center [728, 241] width 268 height 21
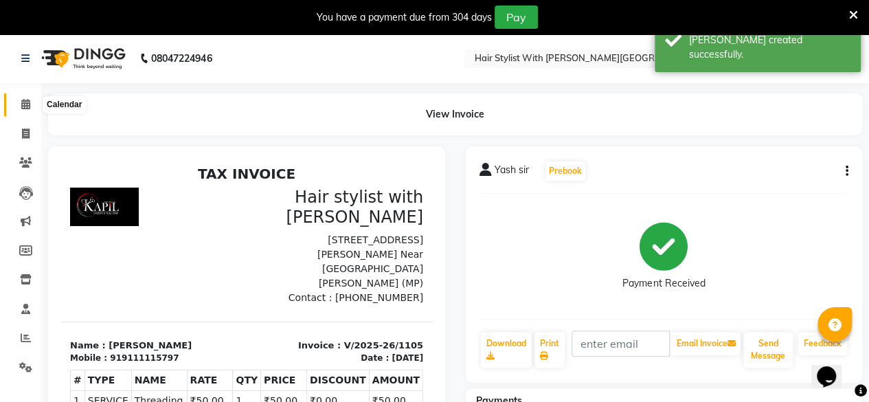
drag, startPoint x: 27, startPoint y: 104, endPoint x: 443, endPoint y: 30, distance: 422.8
click at [27, 104] on icon at bounding box center [25, 104] width 9 height 10
